Goal: Task Accomplishment & Management: Use online tool/utility

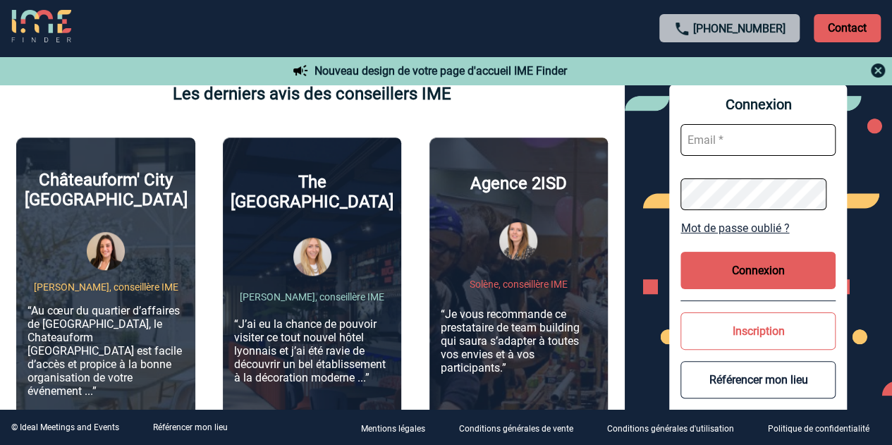
scroll to position [71, 0]
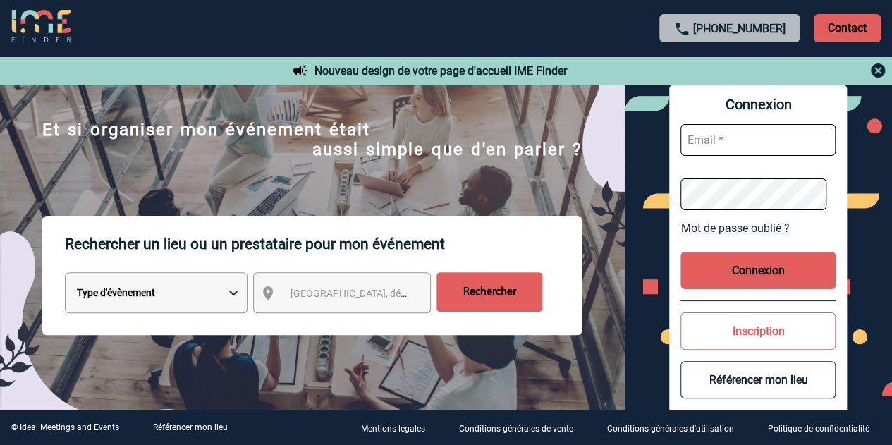
type input "cathy.lacrouts@3ds.com"
click at [214, 297] on select "Type d'évènement Séminaire avec nuitée Réunion Repas de groupe Team Building & …" at bounding box center [156, 292] width 183 height 41
select select "4"
click at [65, 274] on select "Type d'évènement Séminaire avec nuitée Réunion Repas de groupe Team Building & …" at bounding box center [156, 292] width 183 height 41
click at [371, 288] on span "Ville, département, région..." at bounding box center [355, 294] width 140 height 20
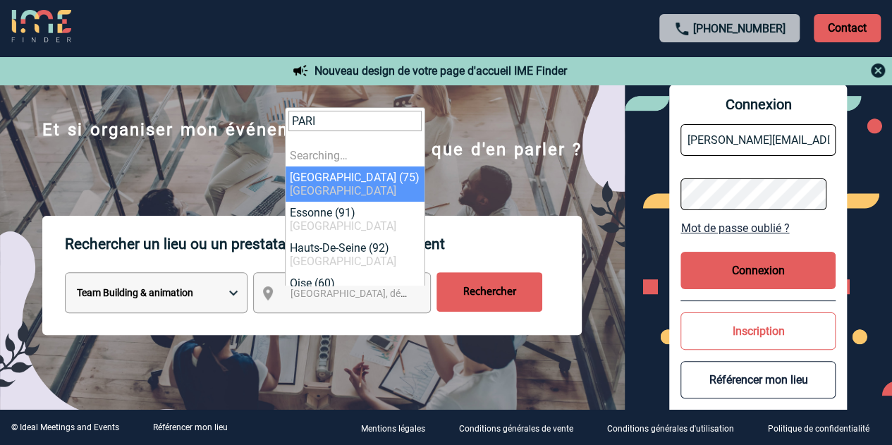
type input "PARIS"
select select "3"
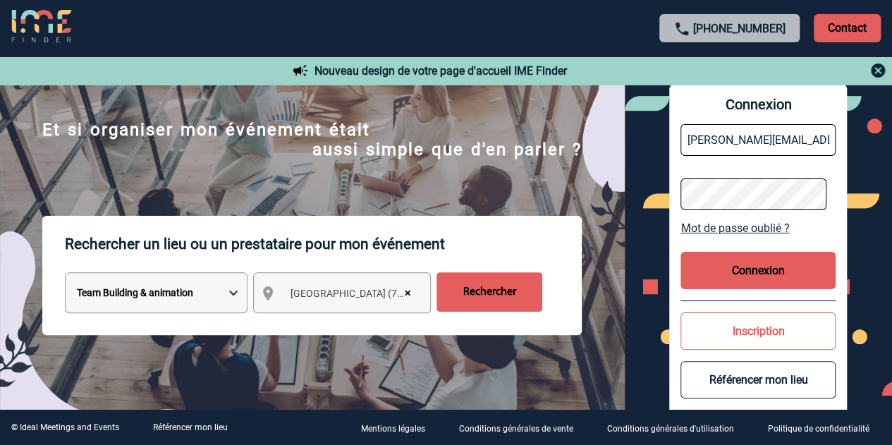
click at [487, 291] on input "Rechercher" at bounding box center [490, 292] width 106 height 40
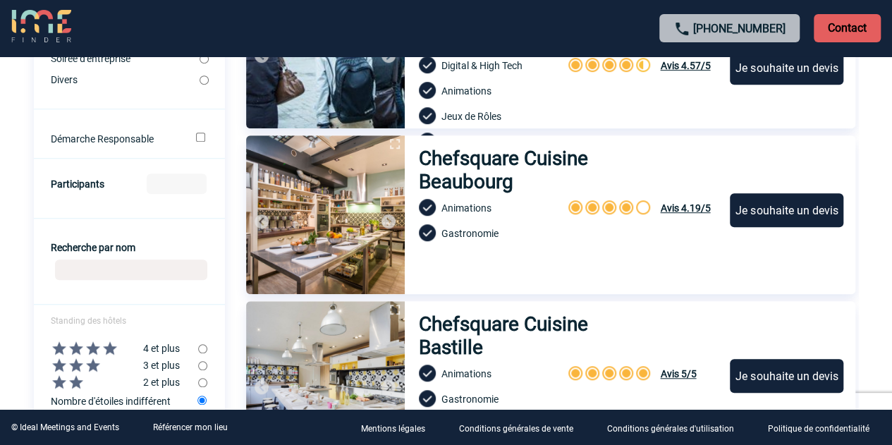
scroll to position [423, 0]
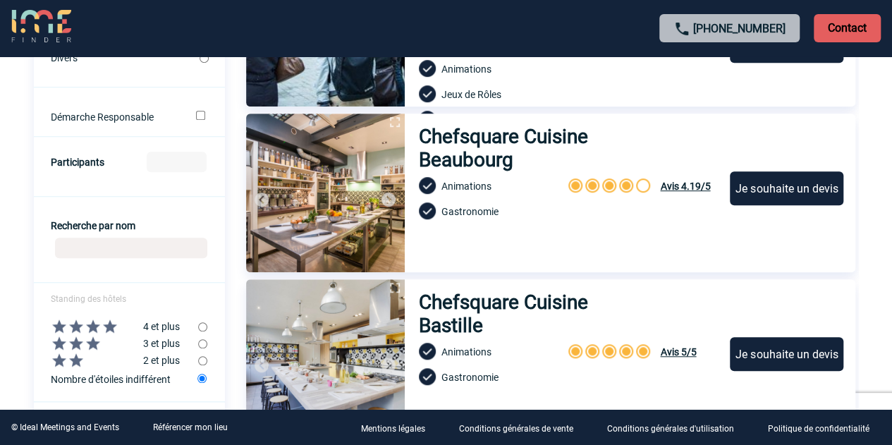
click at [337, 207] on img at bounding box center [325, 193] width 159 height 159
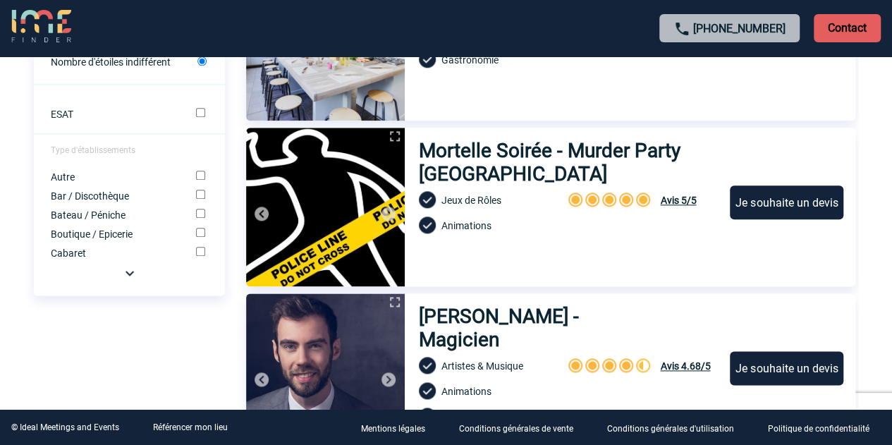
scroll to position [776, 0]
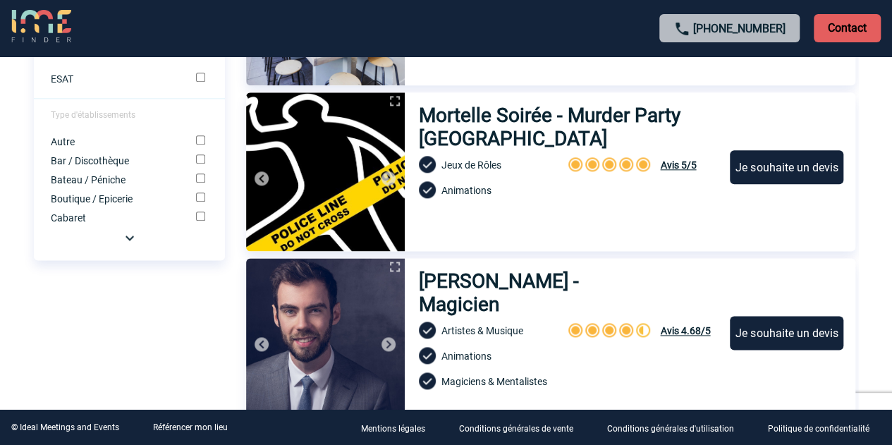
click at [203, 183] on input "Bateau / Péniche" at bounding box center [200, 178] width 9 height 9
checkbox input "true"
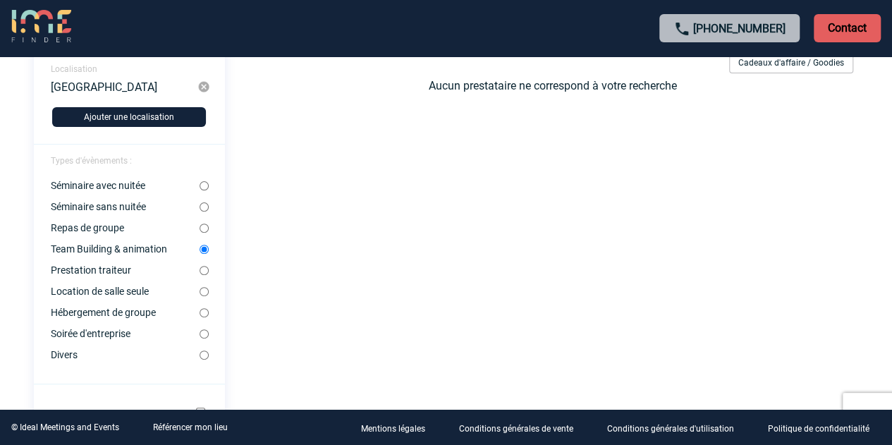
scroll to position [0, 0]
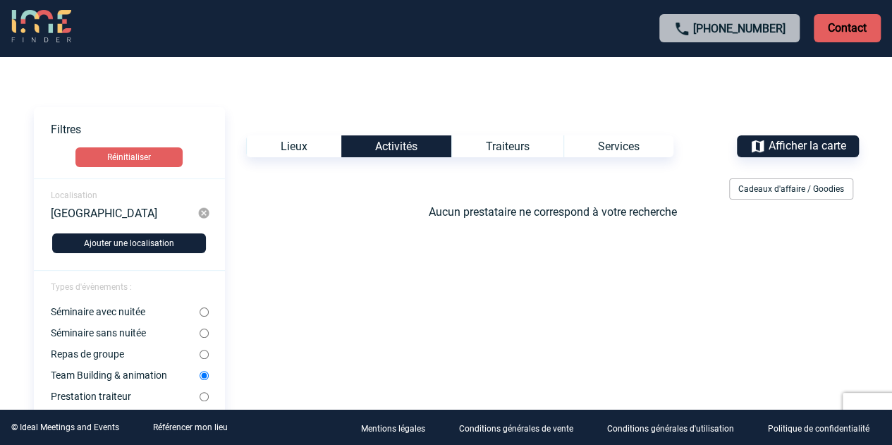
click at [520, 143] on div "Traiteurs" at bounding box center [507, 146] width 112 height 22
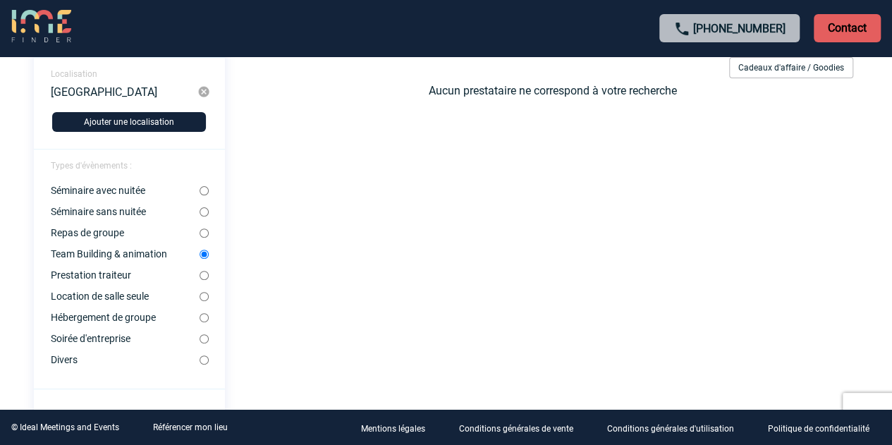
scroll to position [141, 0]
